Goal: Check status: Check status

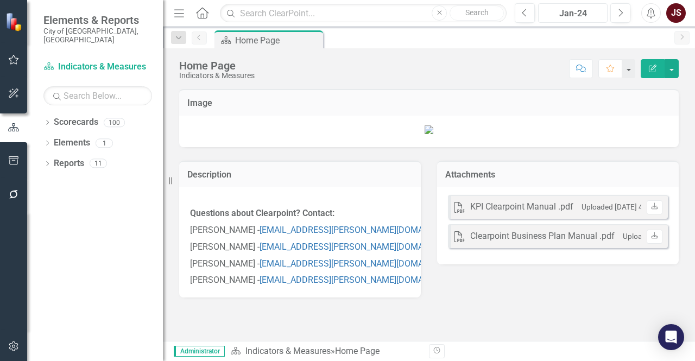
click at [596, 11] on div "Jan-24" at bounding box center [573, 13] width 62 height 13
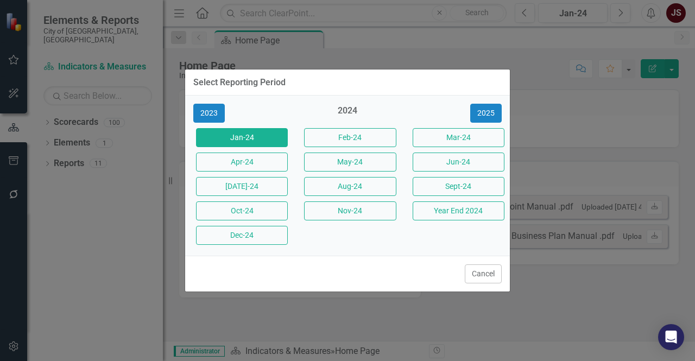
click at [498, 104] on div "2023 2024 [DATE]-24 Feb-24 Mar-24 Apr-24 May-24 Jun-24 [DATE]-24 Aug-24 Sept-24…" at bounding box center [347, 176] width 325 height 160
click at [491, 113] on button "2025" at bounding box center [485, 113] width 31 height 19
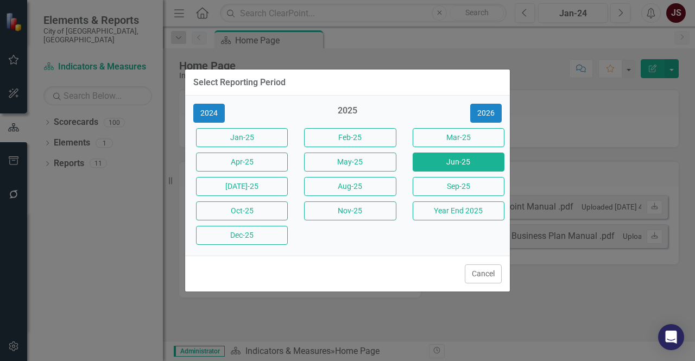
click at [435, 164] on button "Jun-25" at bounding box center [458, 162] width 92 height 19
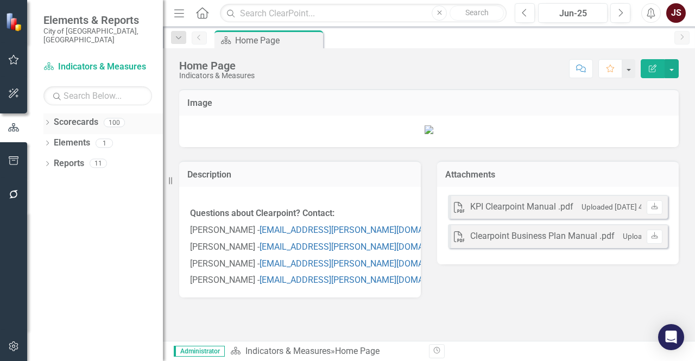
click at [51, 120] on icon "Dropdown" at bounding box center [47, 123] width 8 height 6
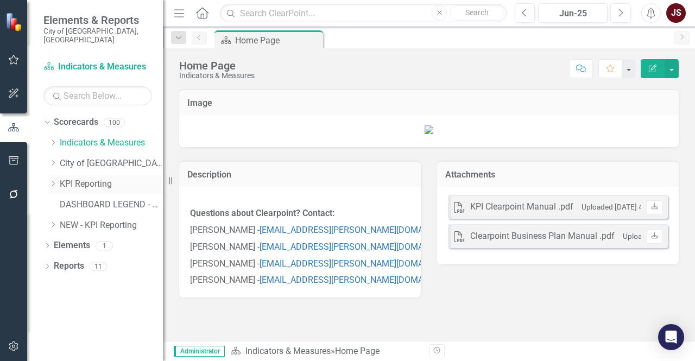
click at [55, 180] on icon "Dropdown" at bounding box center [53, 183] width 8 height 7
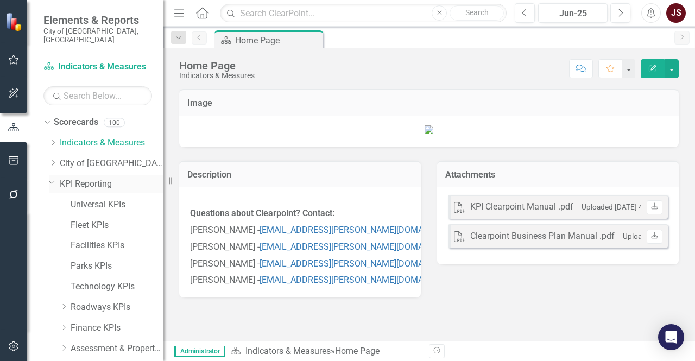
click at [55, 178] on div "Dropdown" at bounding box center [51, 182] width 9 height 8
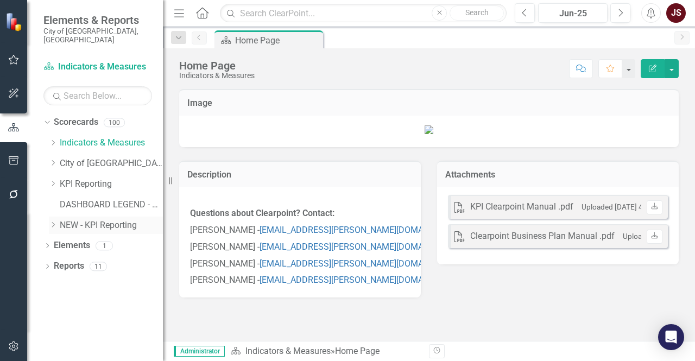
click at [50, 221] on icon "Dropdown" at bounding box center [53, 224] width 8 height 7
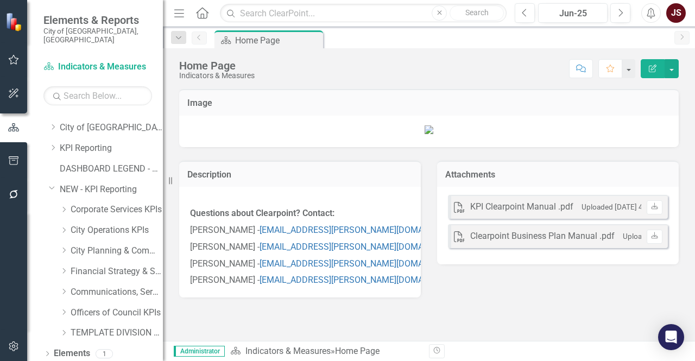
scroll to position [51, 0]
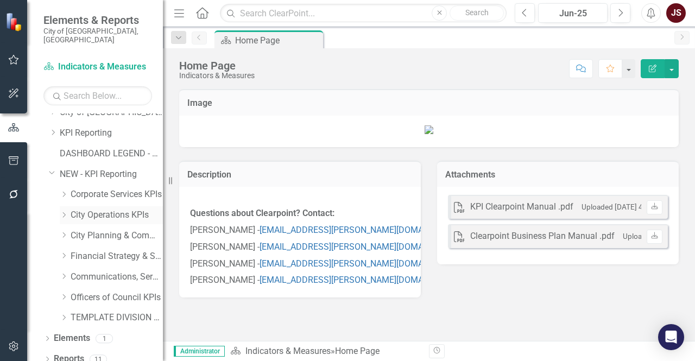
click at [63, 211] on div "Dropdown" at bounding box center [64, 215] width 8 height 9
click at [107, 271] on link "Waste, Water & Environment KPIs" at bounding box center [121, 277] width 81 height 12
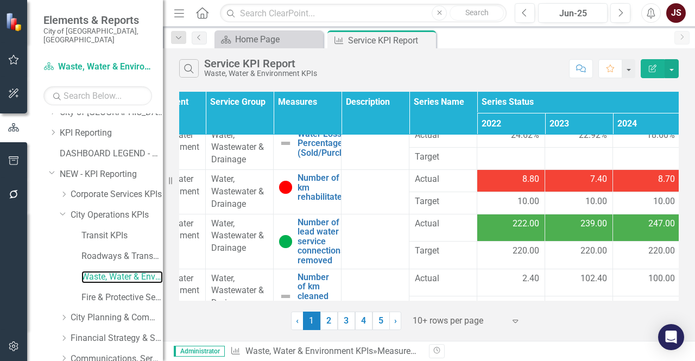
scroll to position [217, 104]
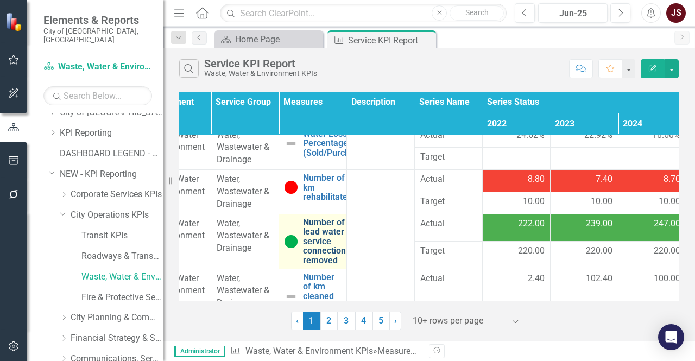
click at [314, 237] on link "Number of lead water service connections removed" at bounding box center [326, 242] width 47 height 48
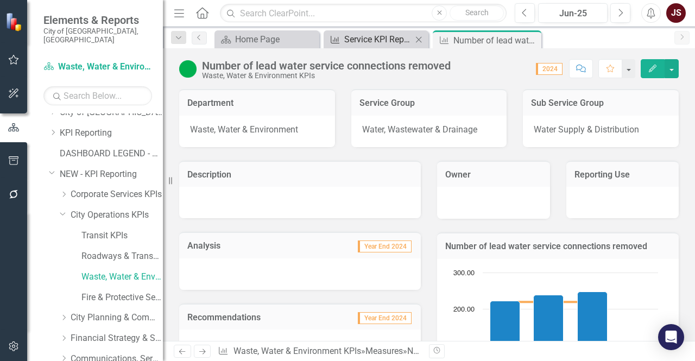
click at [367, 43] on div "Service KPI Report" at bounding box center [378, 40] width 68 height 14
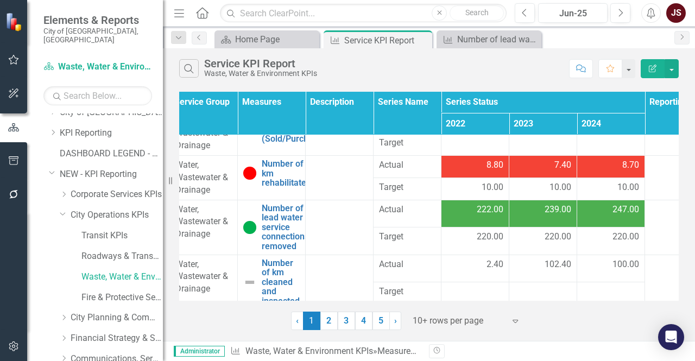
scroll to position [231, 165]
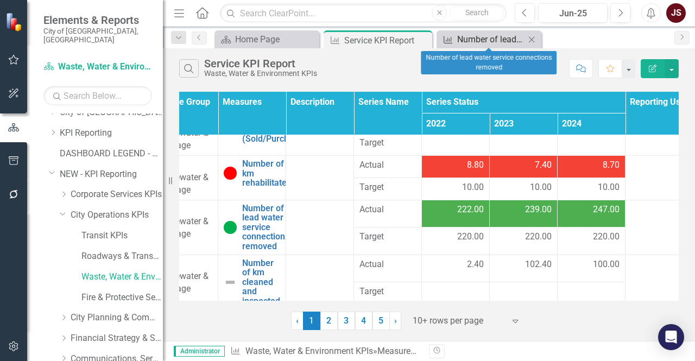
click at [488, 41] on div "Number of lead water service connections removed" at bounding box center [491, 40] width 68 height 14
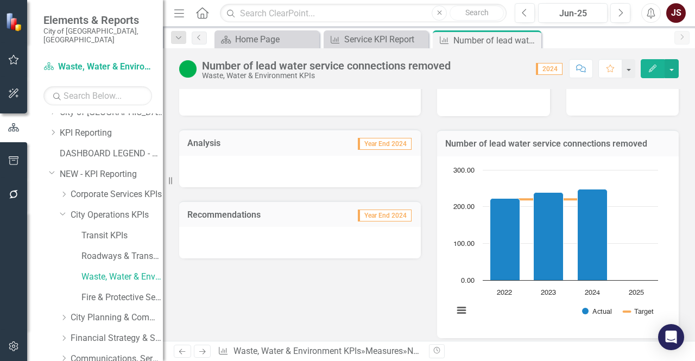
scroll to position [113, 0]
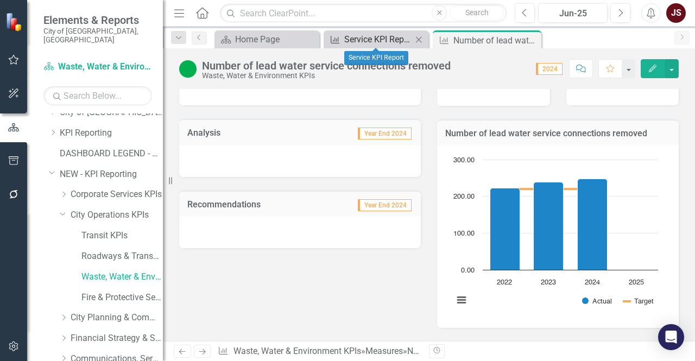
click at [363, 45] on div "Service KPI Report" at bounding box center [378, 40] width 68 height 14
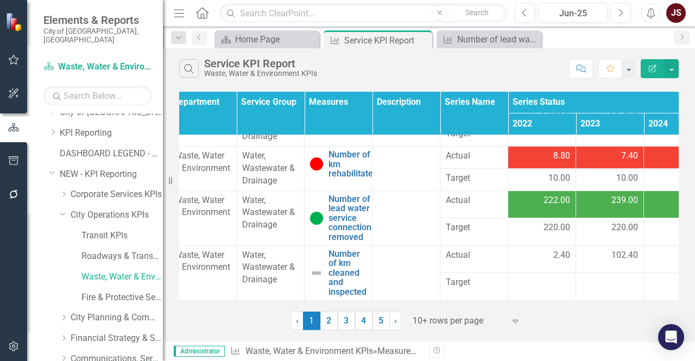
scroll to position [246, 74]
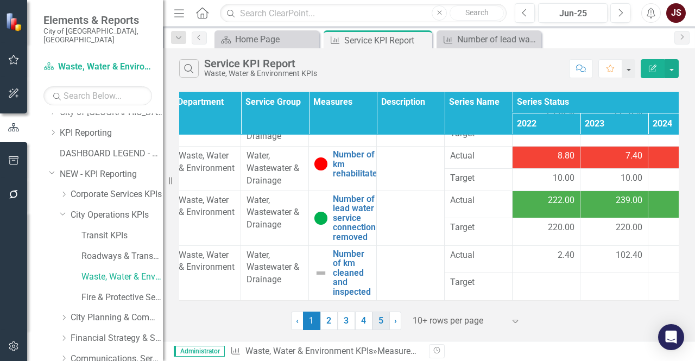
click at [379, 321] on link "5" at bounding box center [380, 321] width 17 height 18
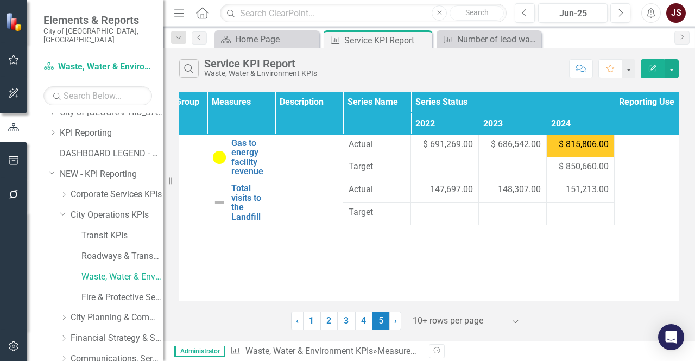
scroll to position [0, 179]
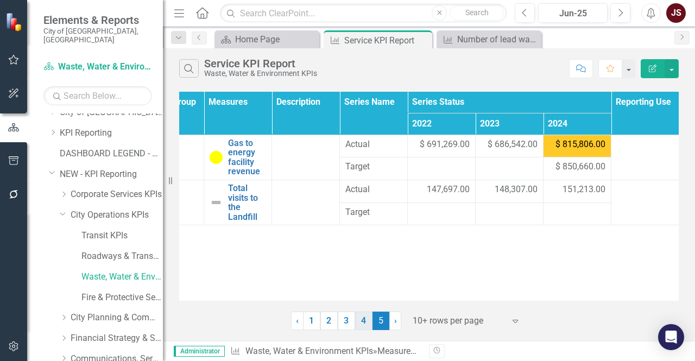
click at [363, 323] on link "4" at bounding box center [363, 321] width 17 height 18
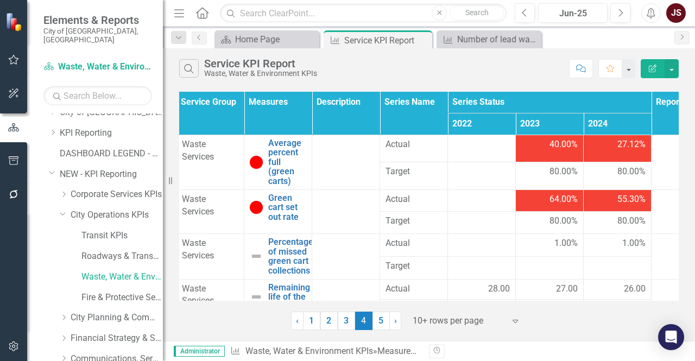
scroll to position [0, 187]
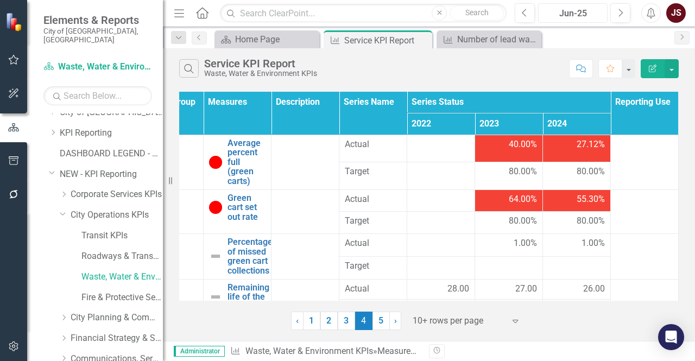
click at [594, 13] on div "Jun-25" at bounding box center [573, 13] width 62 height 13
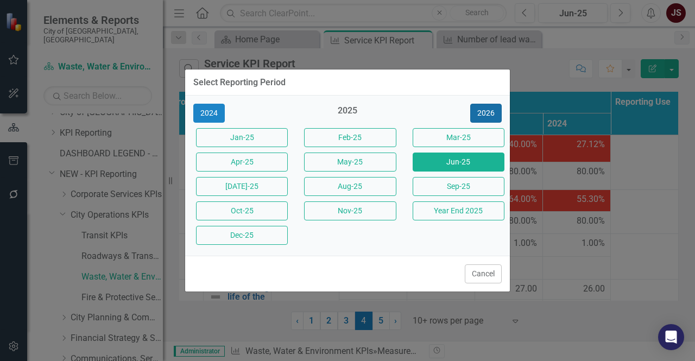
click at [488, 117] on button "2026" at bounding box center [485, 113] width 31 height 19
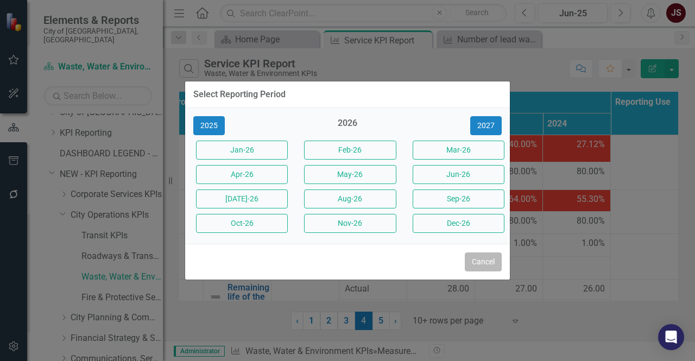
click at [488, 263] on button "Cancel" at bounding box center [483, 261] width 37 height 19
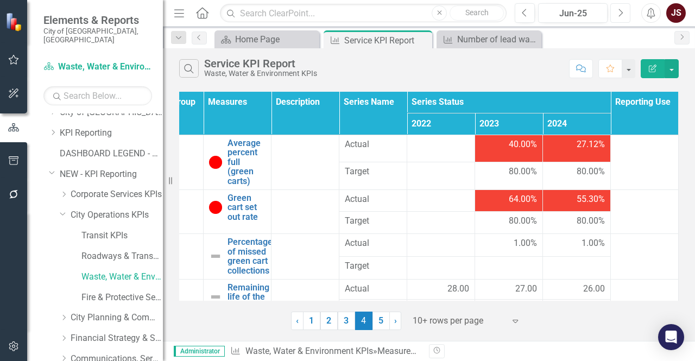
click at [619, 20] on button "Next" at bounding box center [620, 13] width 20 height 20
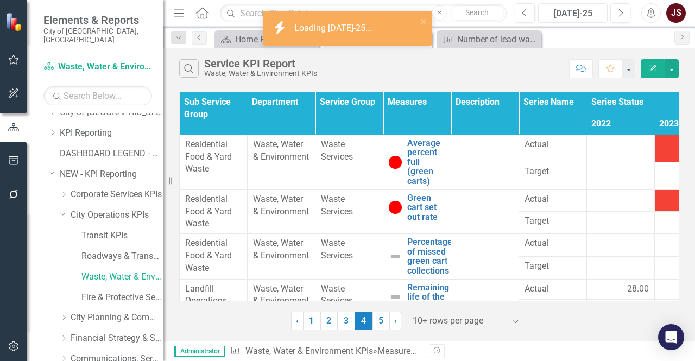
click at [576, 16] on div "[DATE]-25" at bounding box center [573, 13] width 62 height 13
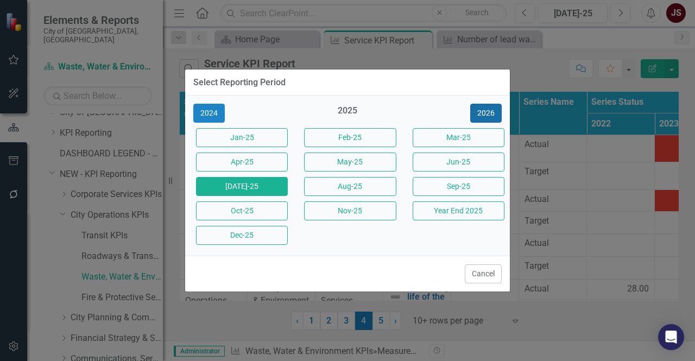
click at [484, 119] on button "2026" at bounding box center [485, 113] width 31 height 19
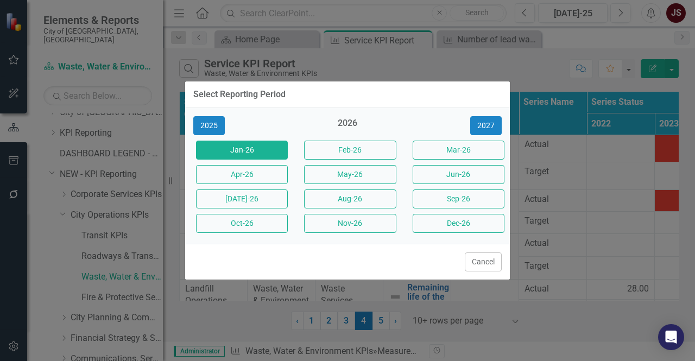
click at [276, 155] on button "Jan-26" at bounding box center [242, 150] width 92 height 19
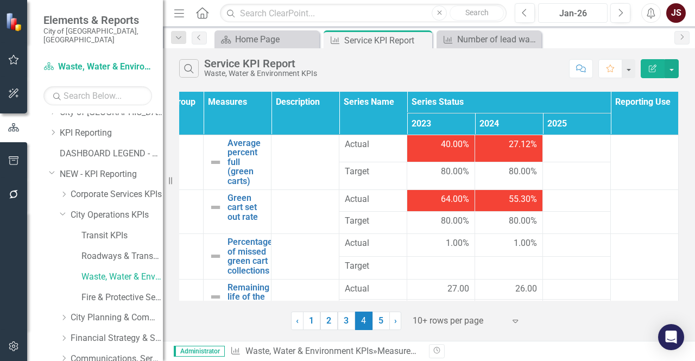
scroll to position [0, 187]
click at [64, 209] on div "Dropdown City Operations KPIs" at bounding box center [111, 215] width 103 height 18
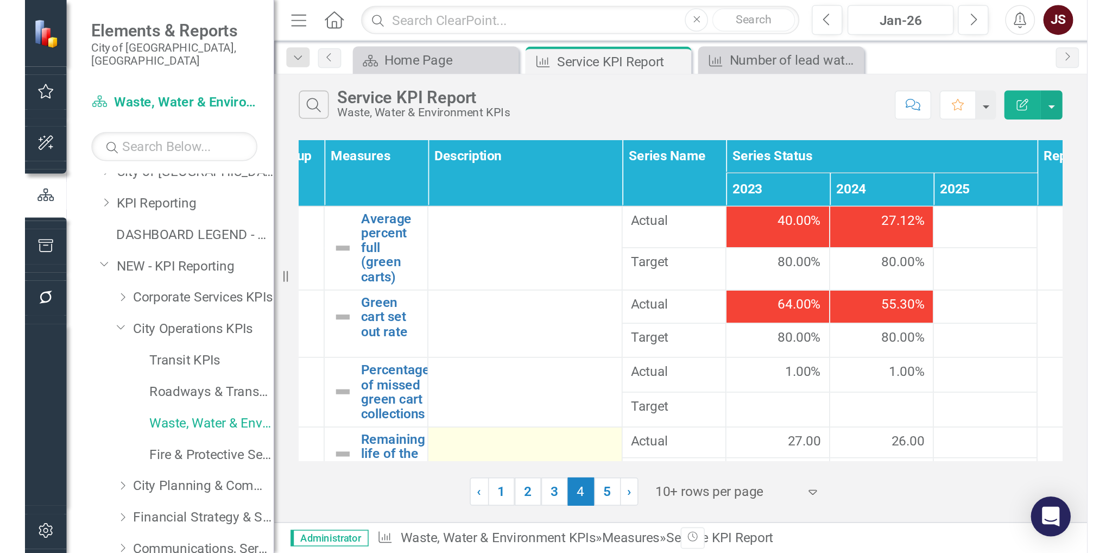
scroll to position [0, 0]
